Goal: Task Accomplishment & Management: Complete application form

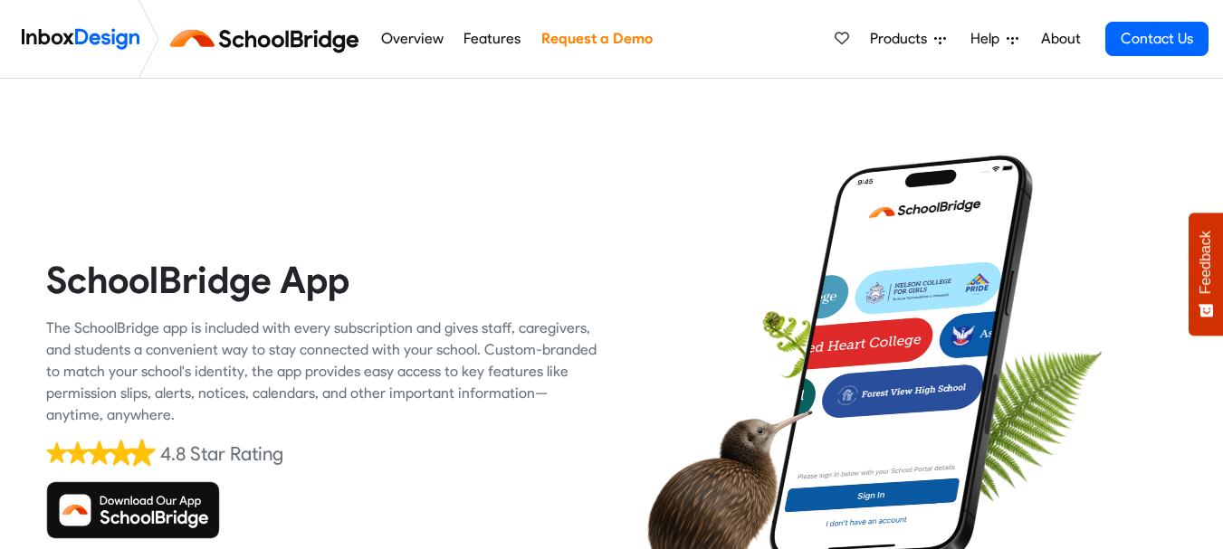
click at [1202, 313] on icon "Feedback - Show survey" at bounding box center [1205, 311] width 14 height 13
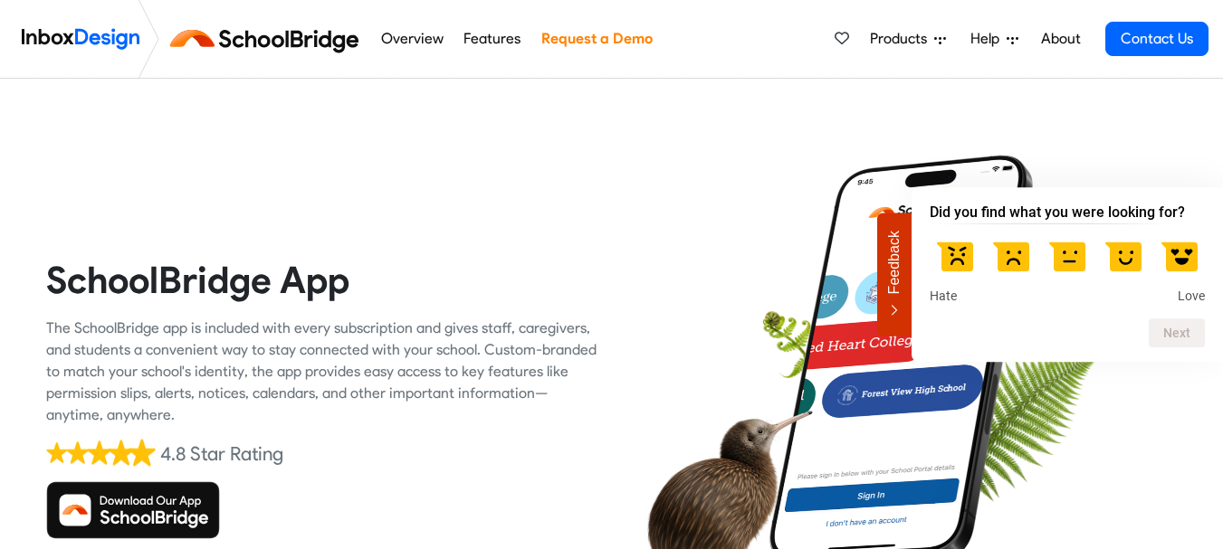
click at [1052, 263] on label at bounding box center [1067, 256] width 51 height 51
click at [1067, 231] on input "3" at bounding box center [1067, 231] width 0 height 0
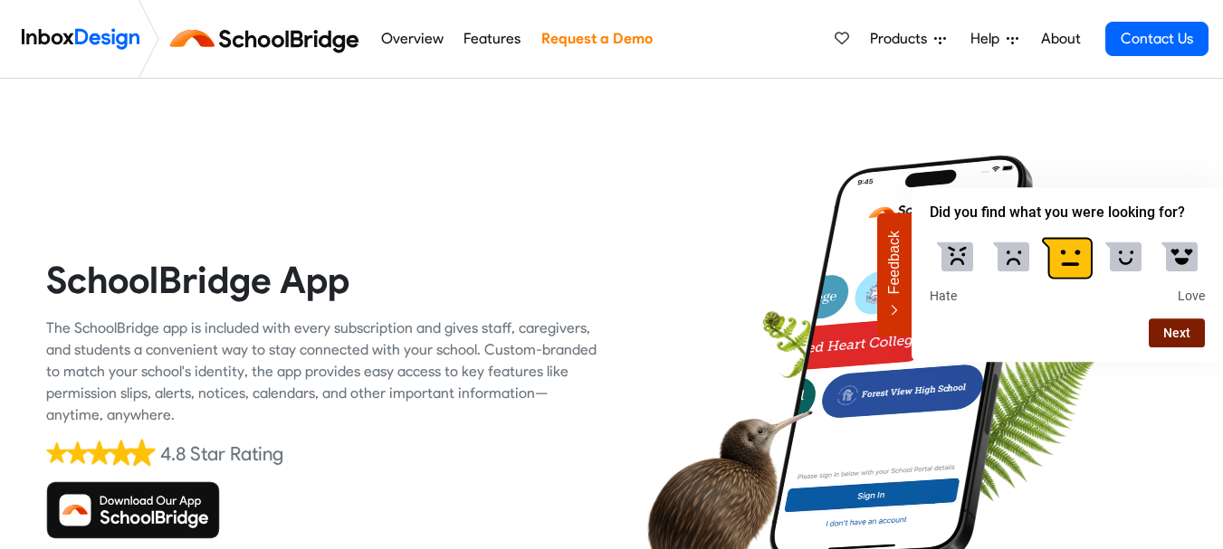
click at [1169, 339] on button "Next" at bounding box center [1177, 333] width 56 height 29
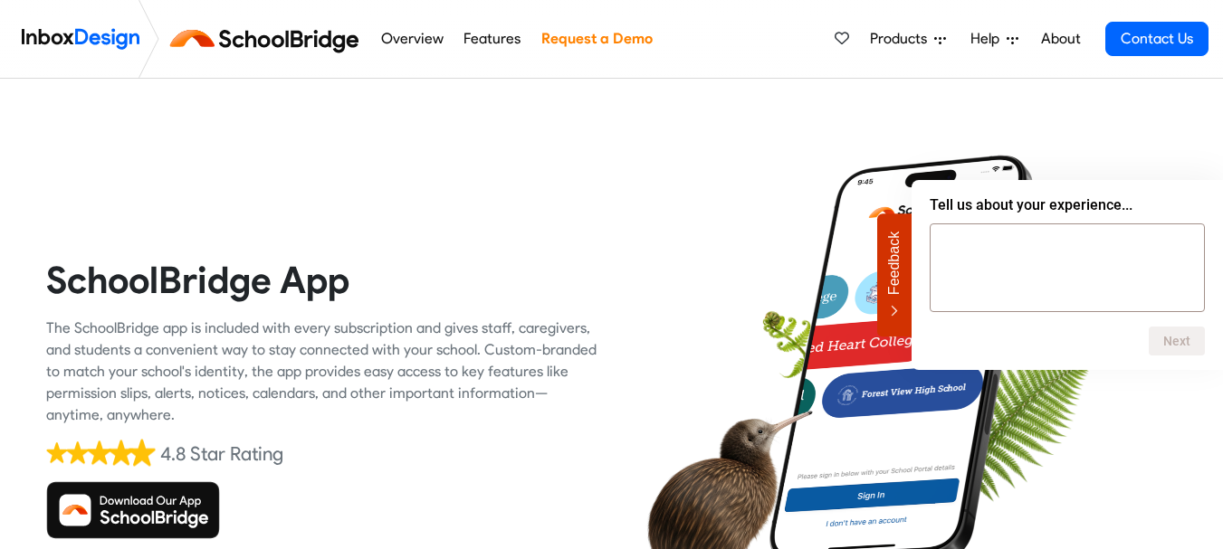
click at [1027, 262] on textarea at bounding box center [1067, 268] width 275 height 89
type textarea "will marry you again"
click at [1181, 341] on button "Next" at bounding box center [1177, 341] width 56 height 29
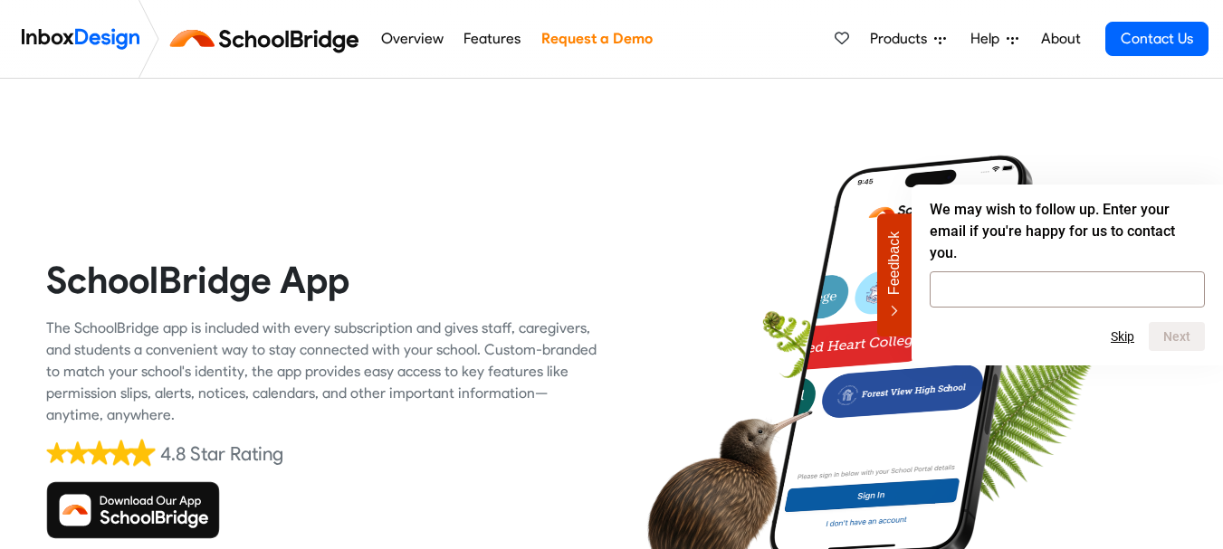
click at [177, 514] on img at bounding box center [133, 511] width 174 height 58
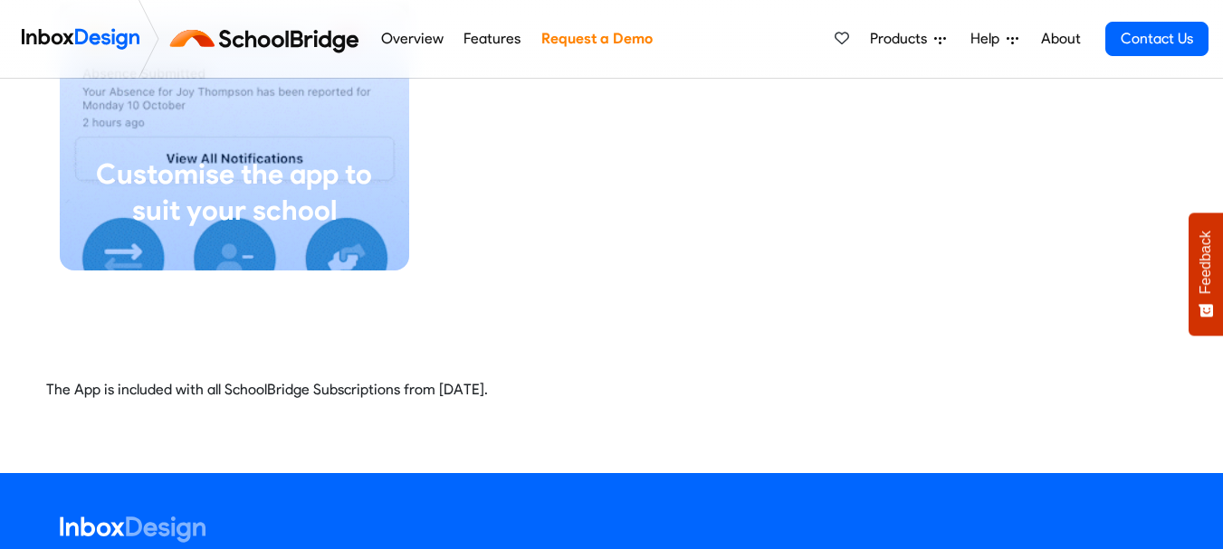
scroll to position [4138, 0]
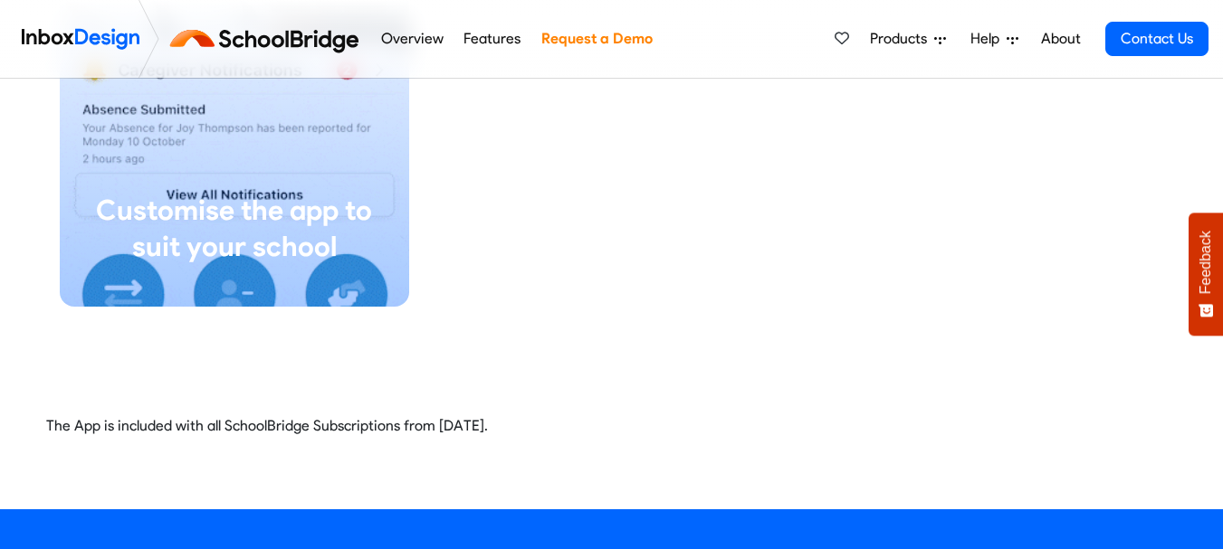
click at [586, 33] on link "Request a Demo" at bounding box center [596, 39] width 121 height 36
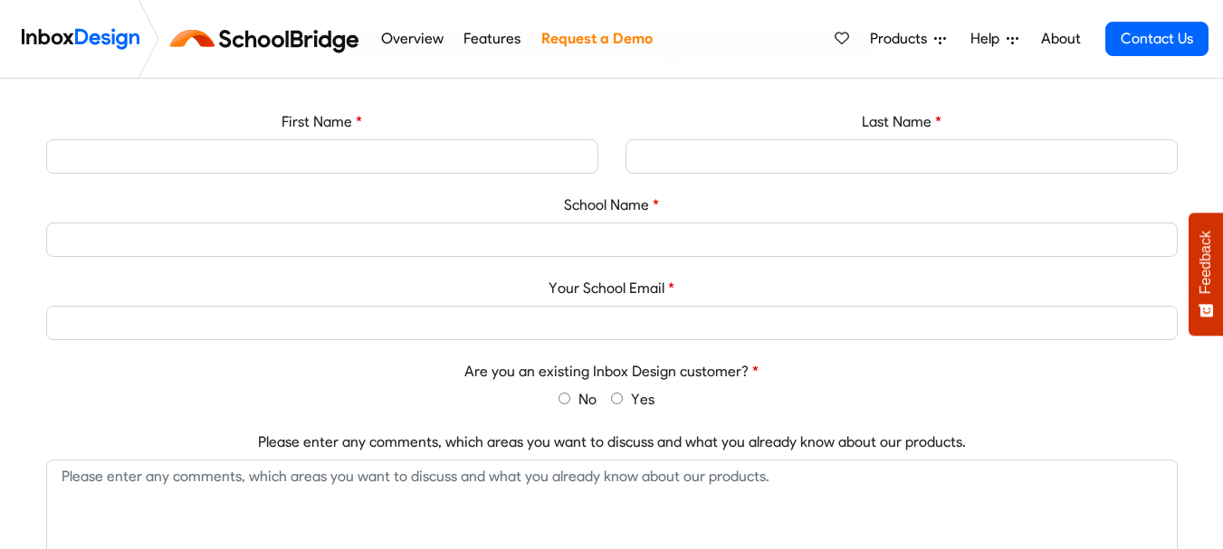
scroll to position [724, 0]
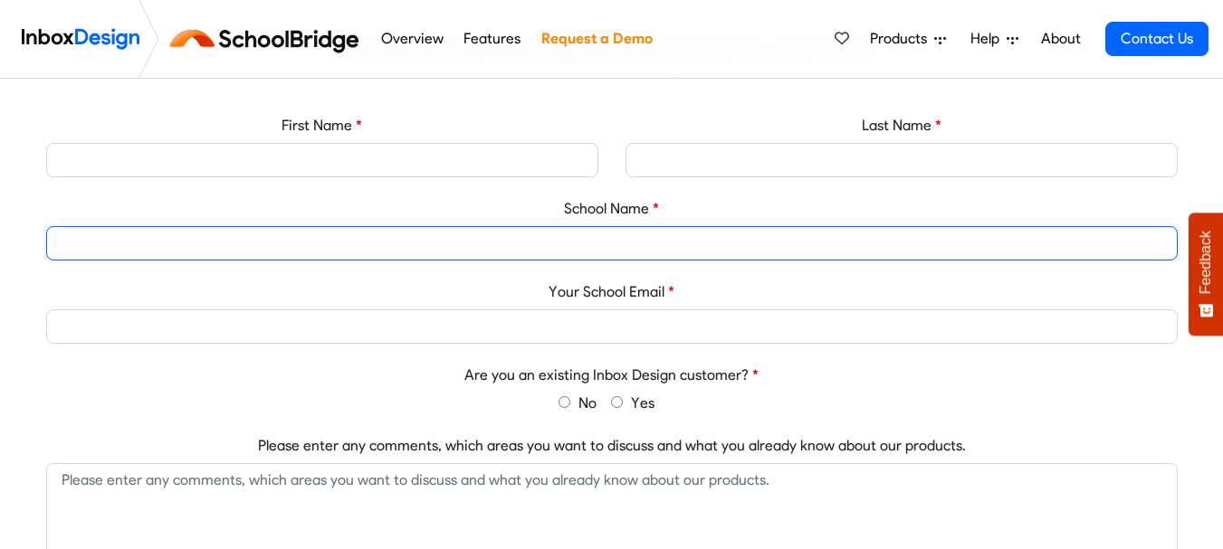
click at [630, 239] on input "School Name" at bounding box center [611, 243] width 1131 height 34
type input "daig"
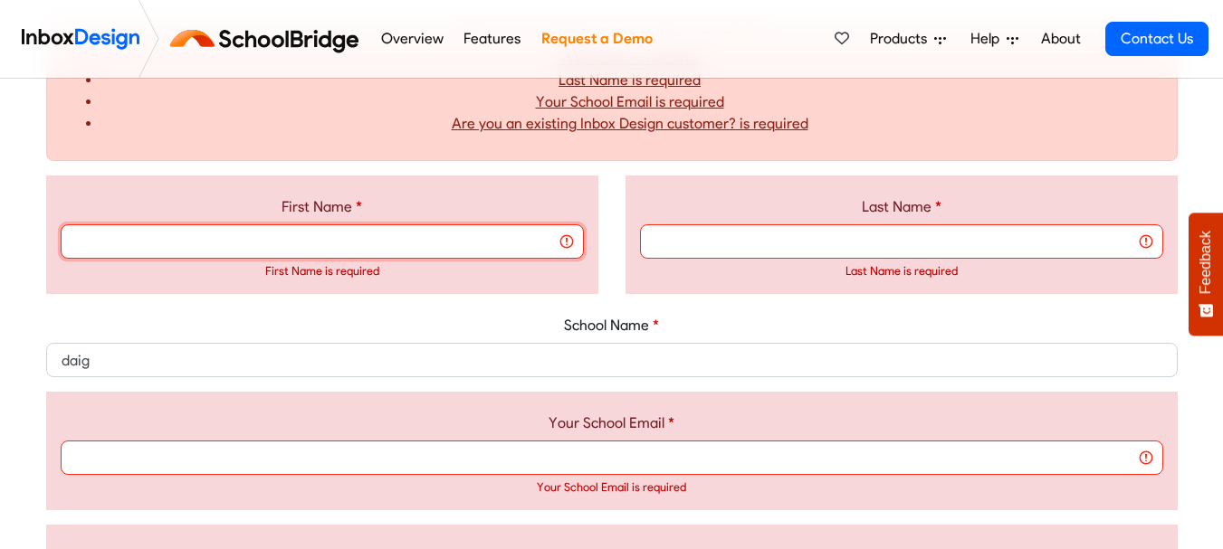
click at [574, 237] on input "First Name" at bounding box center [322, 241] width 523 height 34
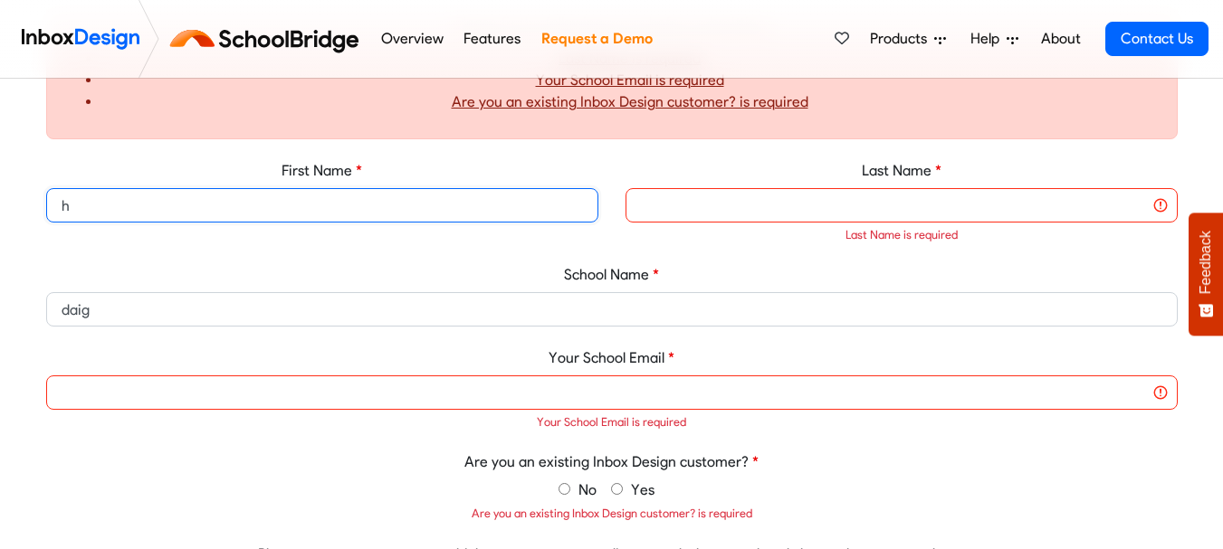
scroll to position [811, 0]
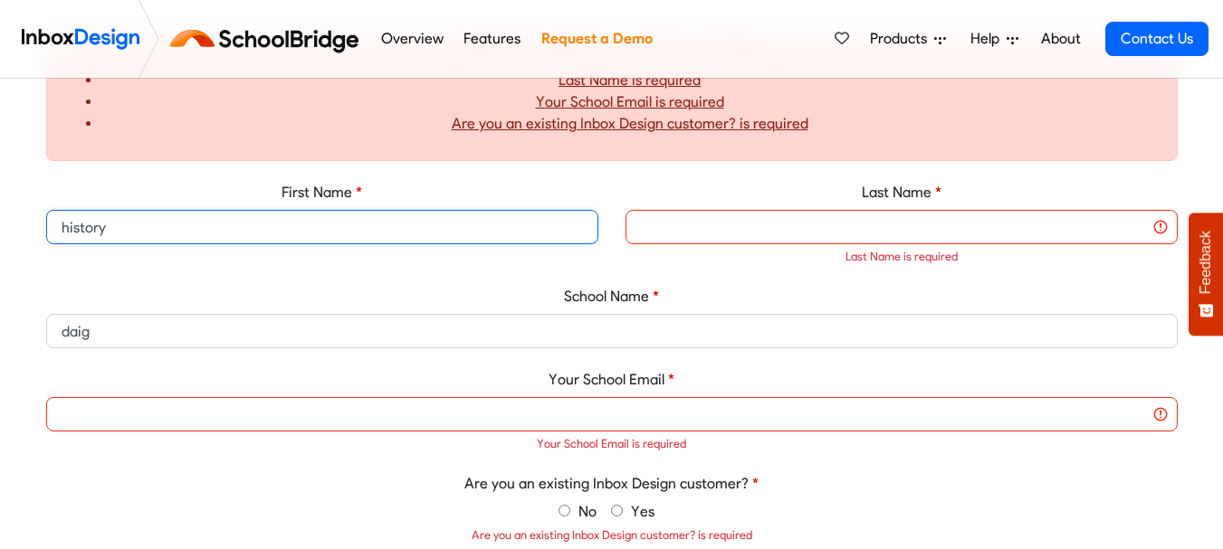
type input "history"
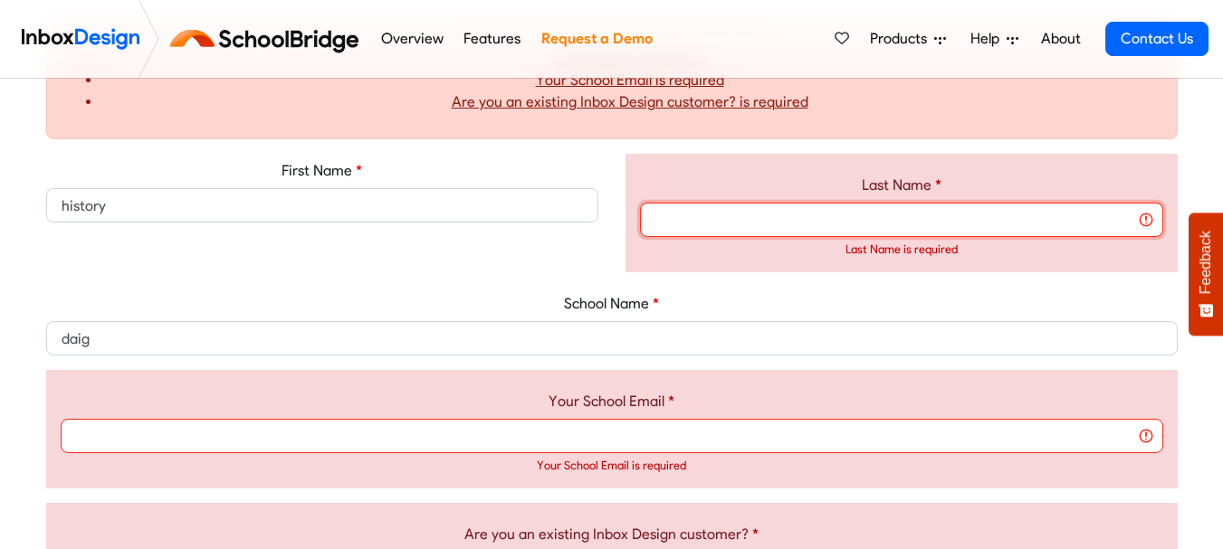
click at [753, 231] on input "Last Name" at bounding box center [901, 220] width 523 height 34
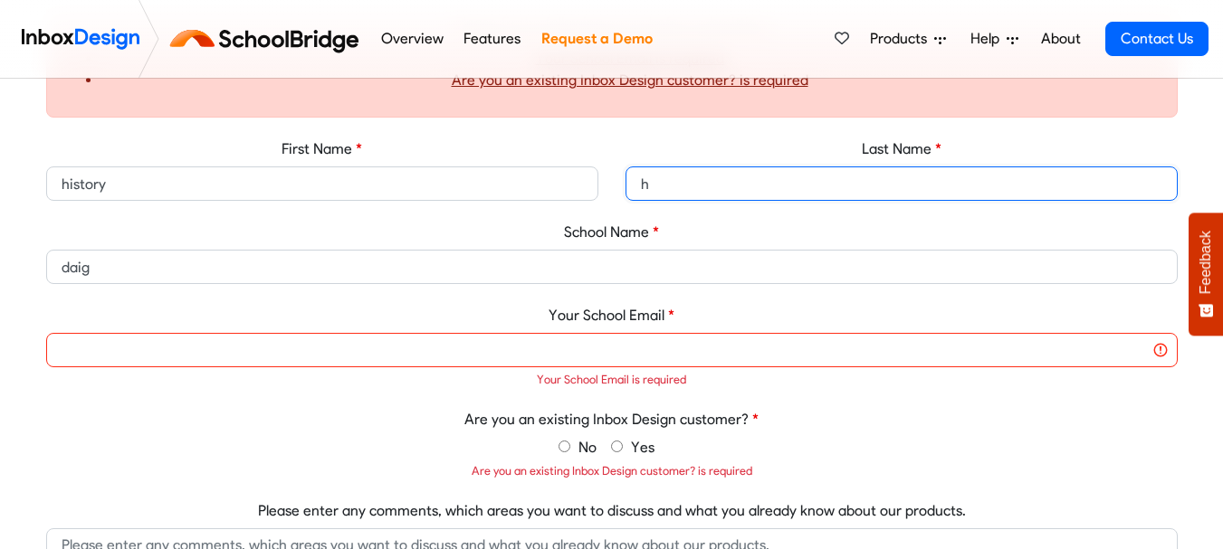
scroll to position [811, 0]
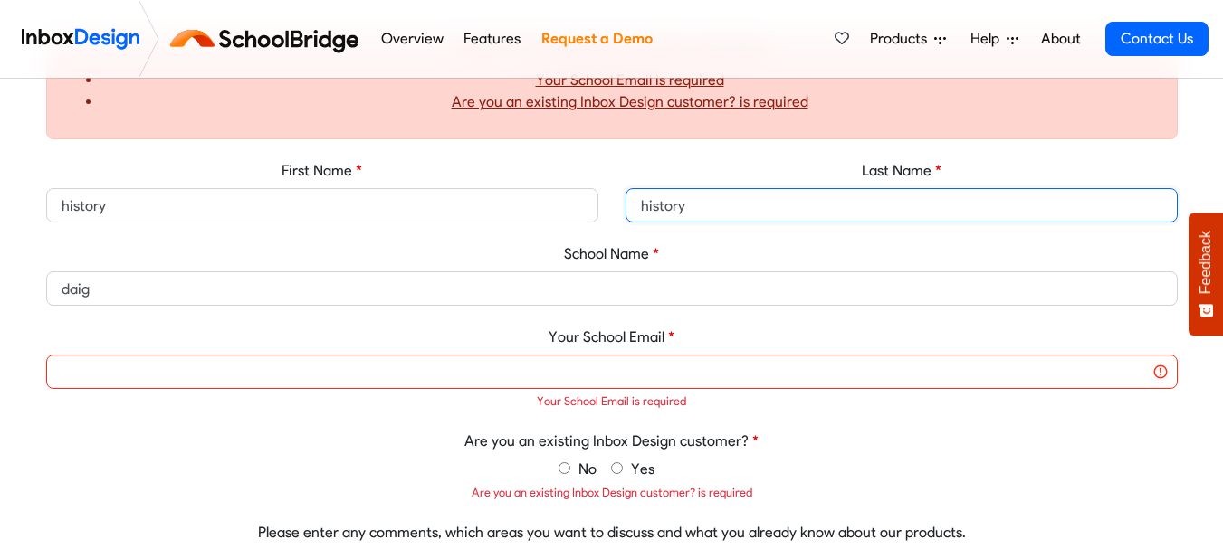
type input "history"
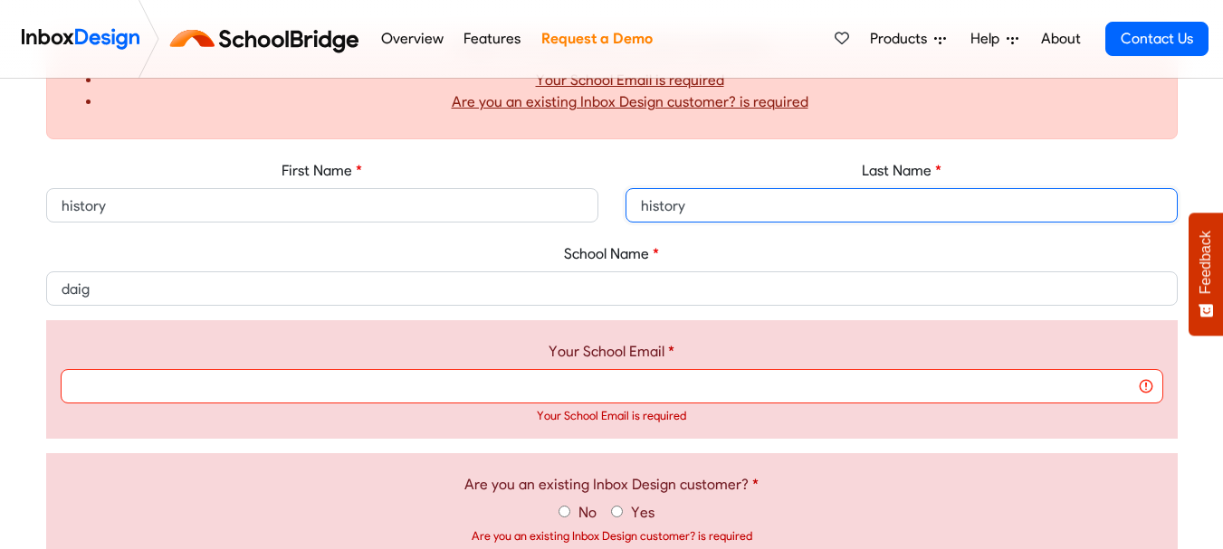
scroll to position [833, 0]
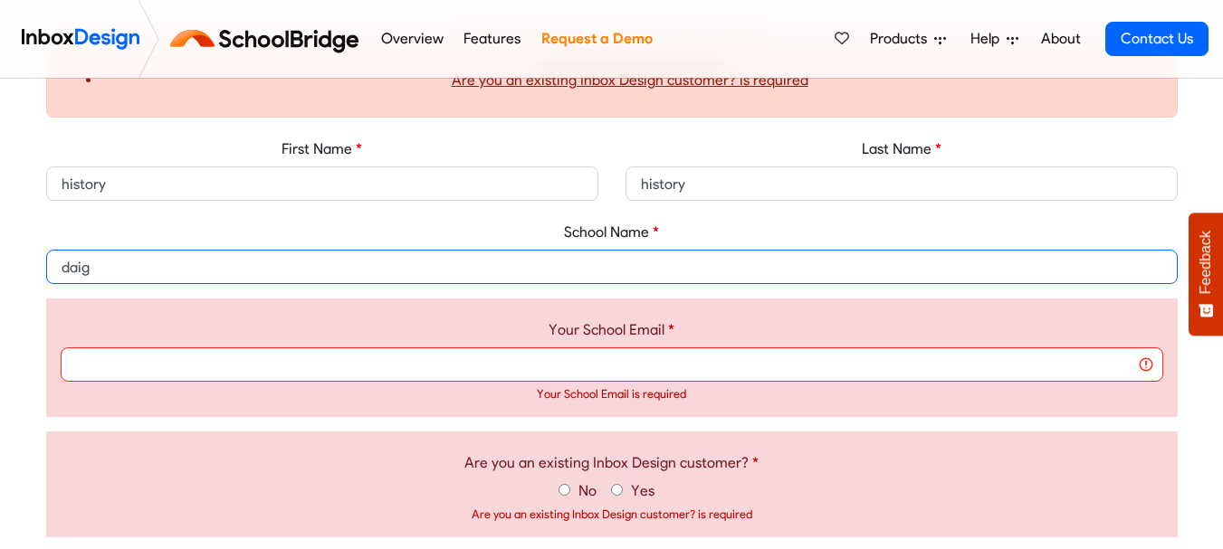
click at [698, 262] on input "daig" at bounding box center [611, 267] width 1131 height 34
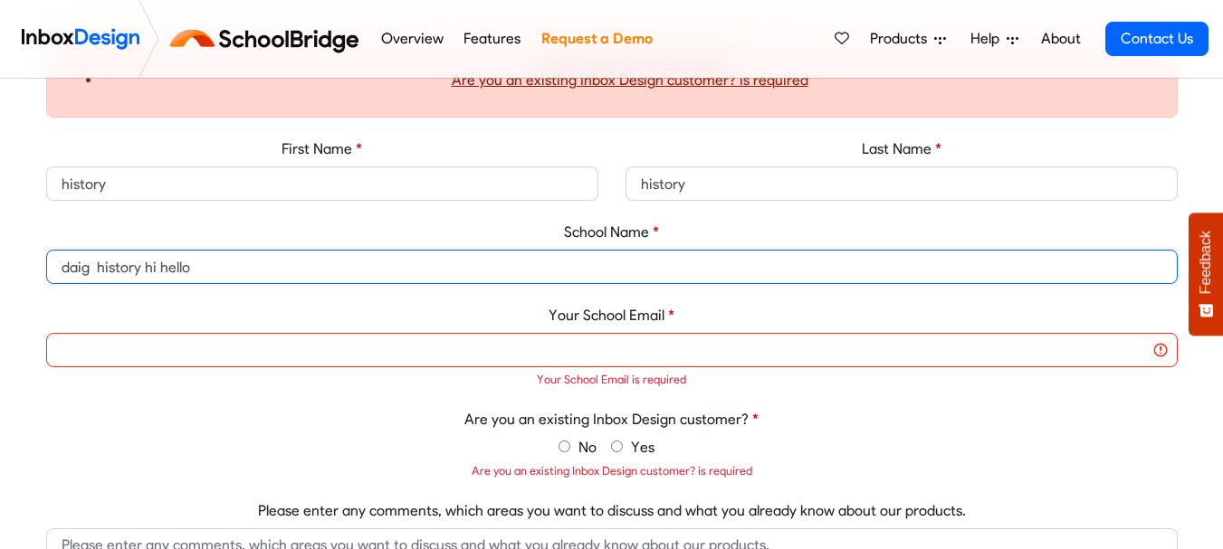
type input "daig history hi hello"
